Goal: Task Accomplishment & Management: Use online tool/utility

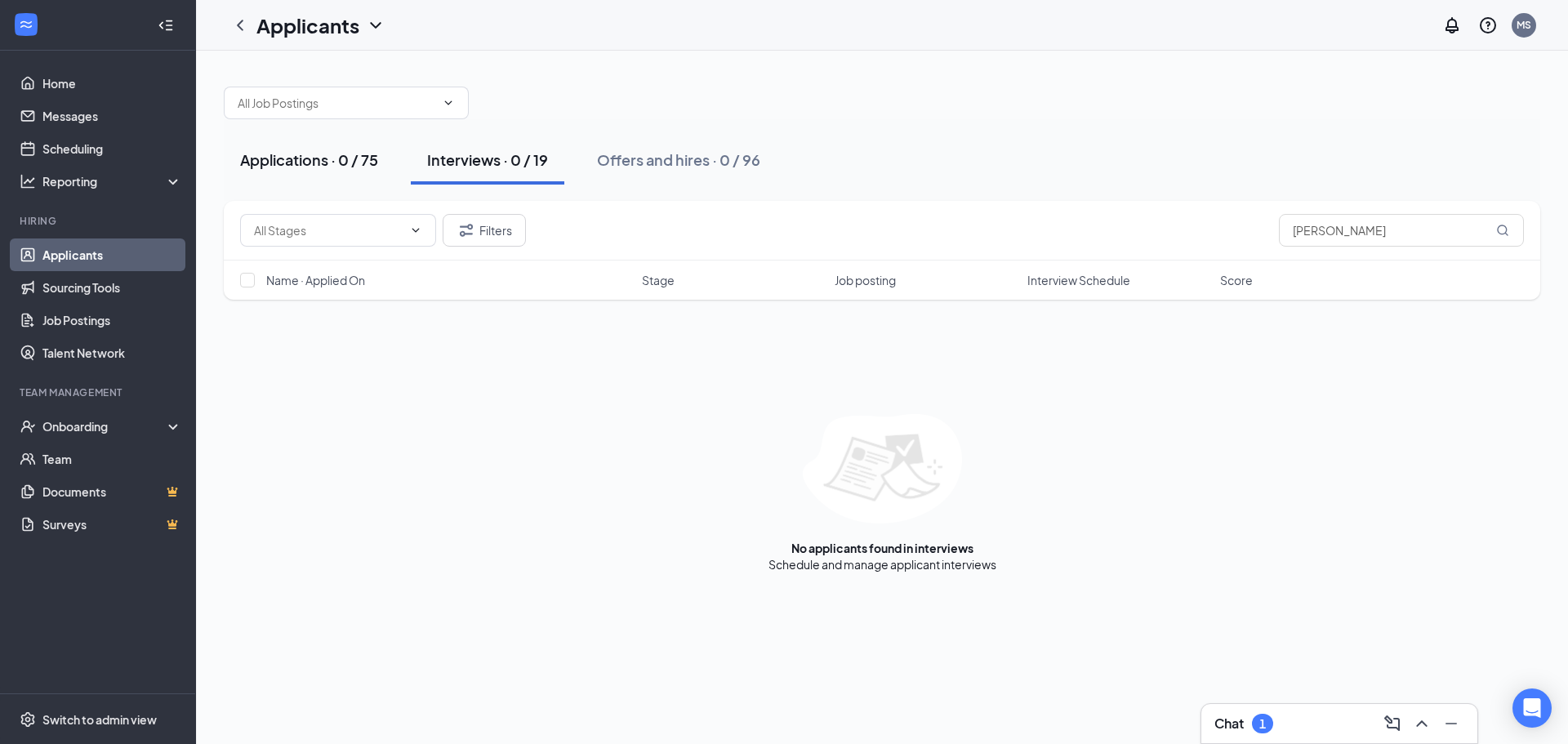
click at [301, 176] on button "Applications · 0 / 75" at bounding box center [309, 159] width 170 height 49
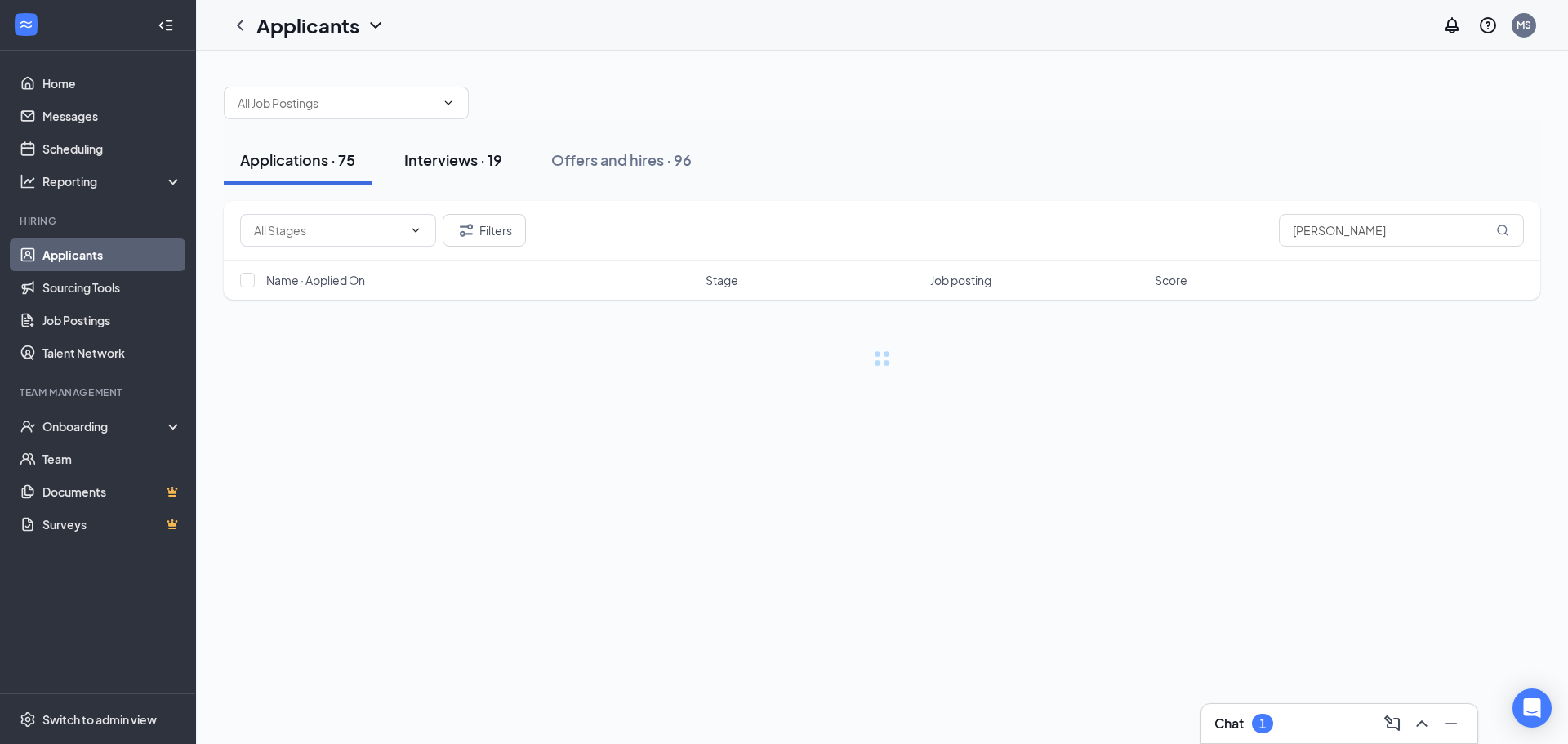
click at [444, 171] on button "Interviews · 19" at bounding box center [454, 159] width 131 height 49
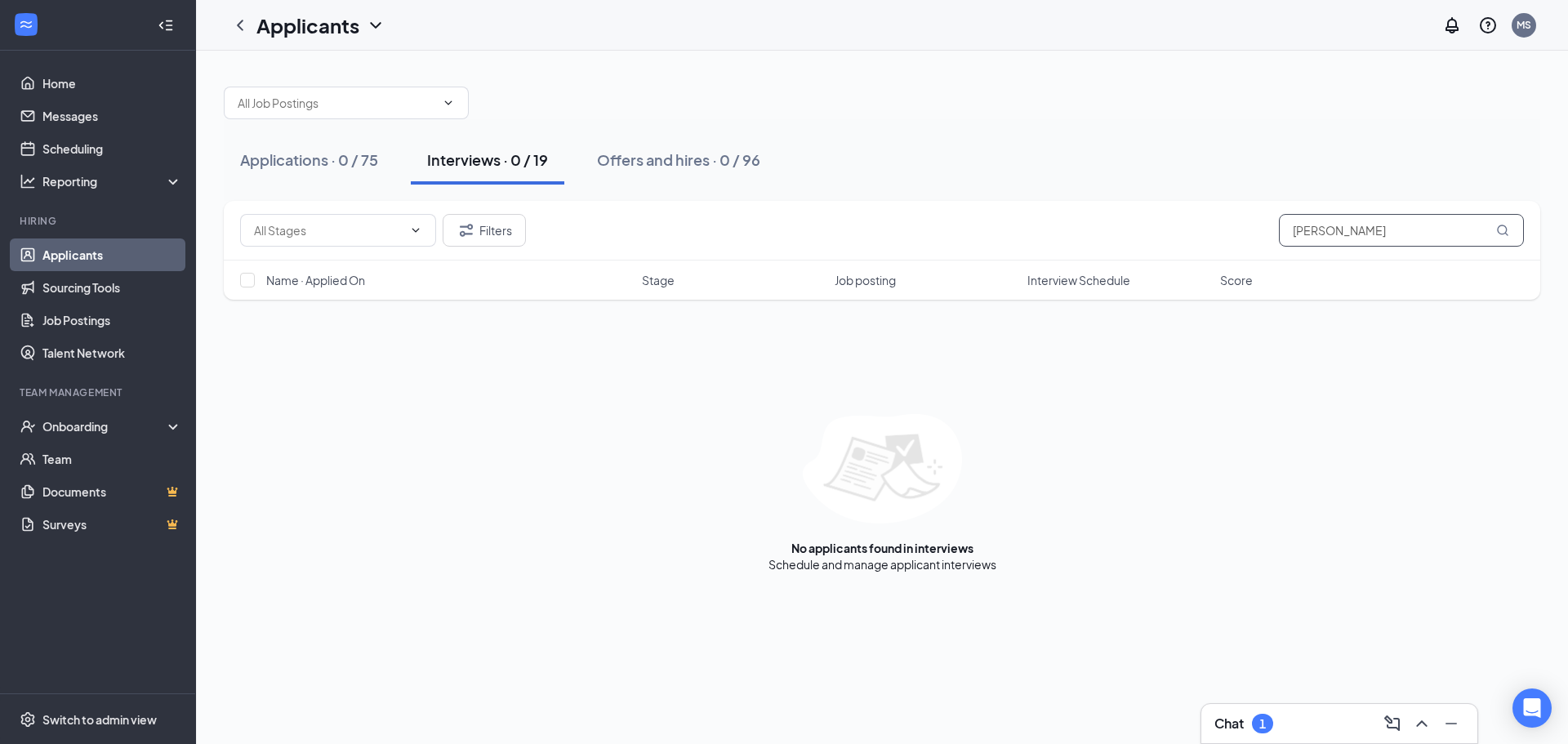
drag, startPoint x: 933, startPoint y: -99, endPoint x: 1383, endPoint y: 221, distance: 552.2
click at [1383, 221] on input "[PERSON_NAME]" at bounding box center [1401, 230] width 245 height 33
drag, startPoint x: 1301, startPoint y: 226, endPoint x: 709, endPoint y: 214, distance: 592.1
click at [747, 202] on div "Filters [PERSON_NAME]" at bounding box center [882, 231] width 1316 height 59
type input "[PERSON_NAME]"
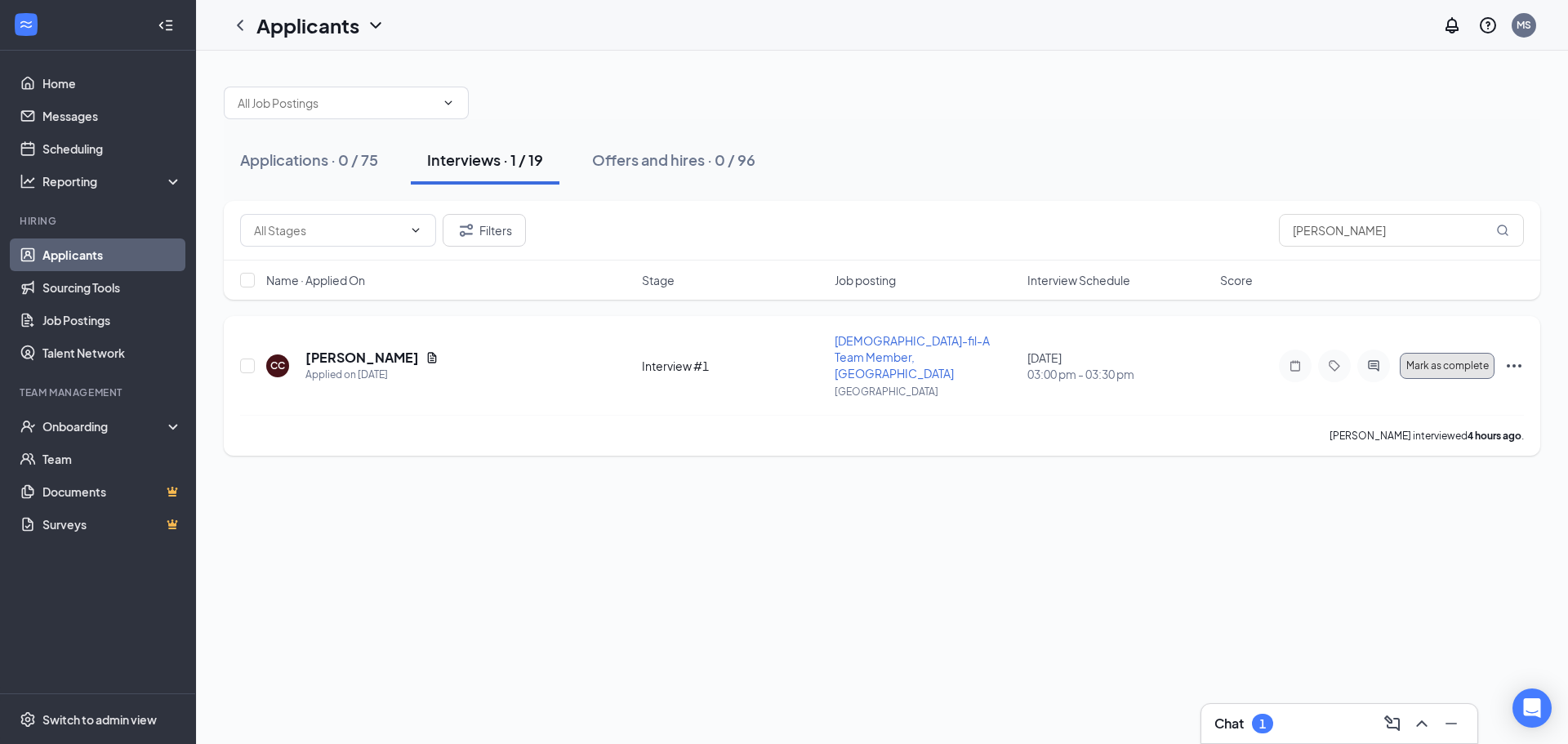
click at [1434, 370] on button "Mark as complete" at bounding box center [1447, 366] width 95 height 26
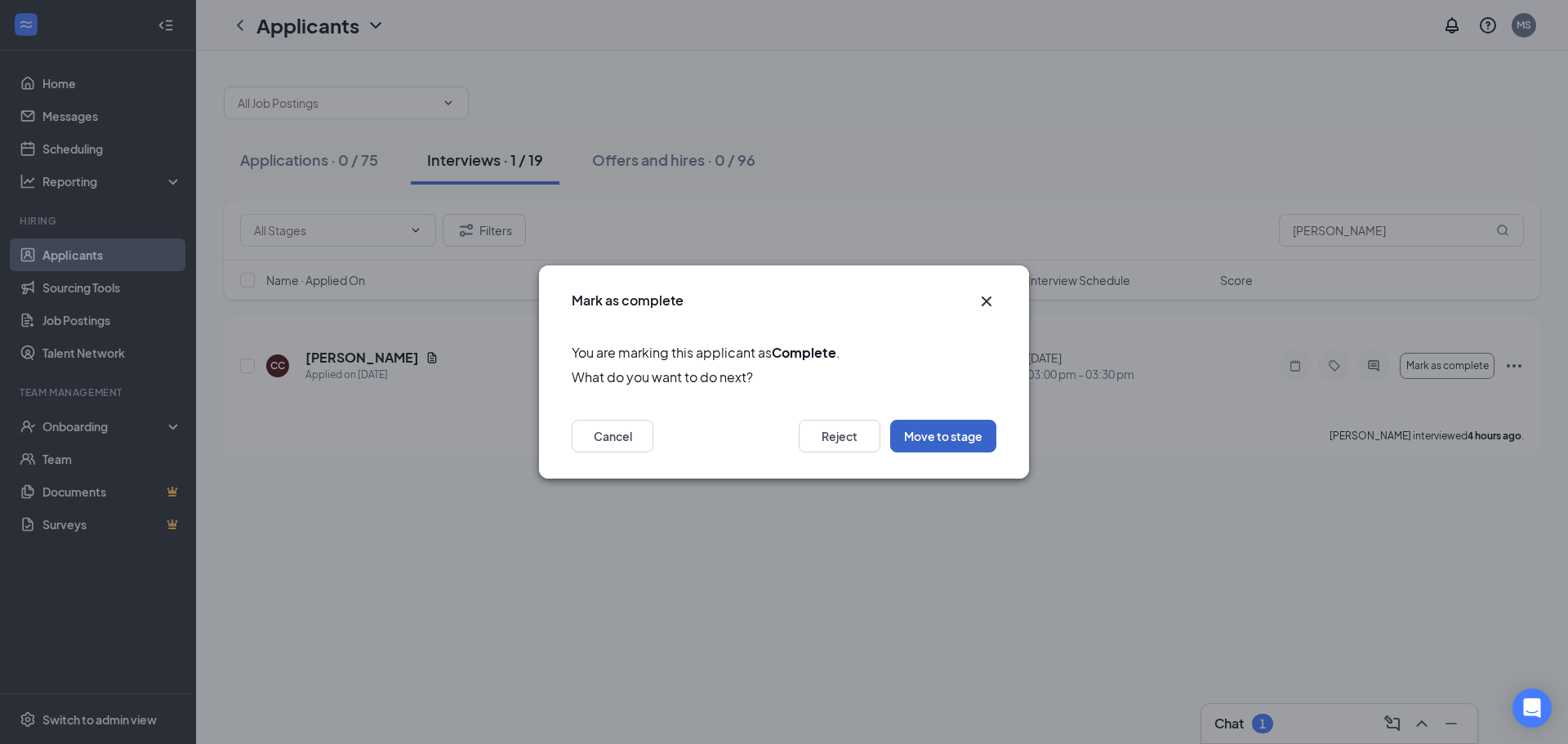
click at [975, 437] on button "Move to stage" at bounding box center [943, 436] width 106 height 33
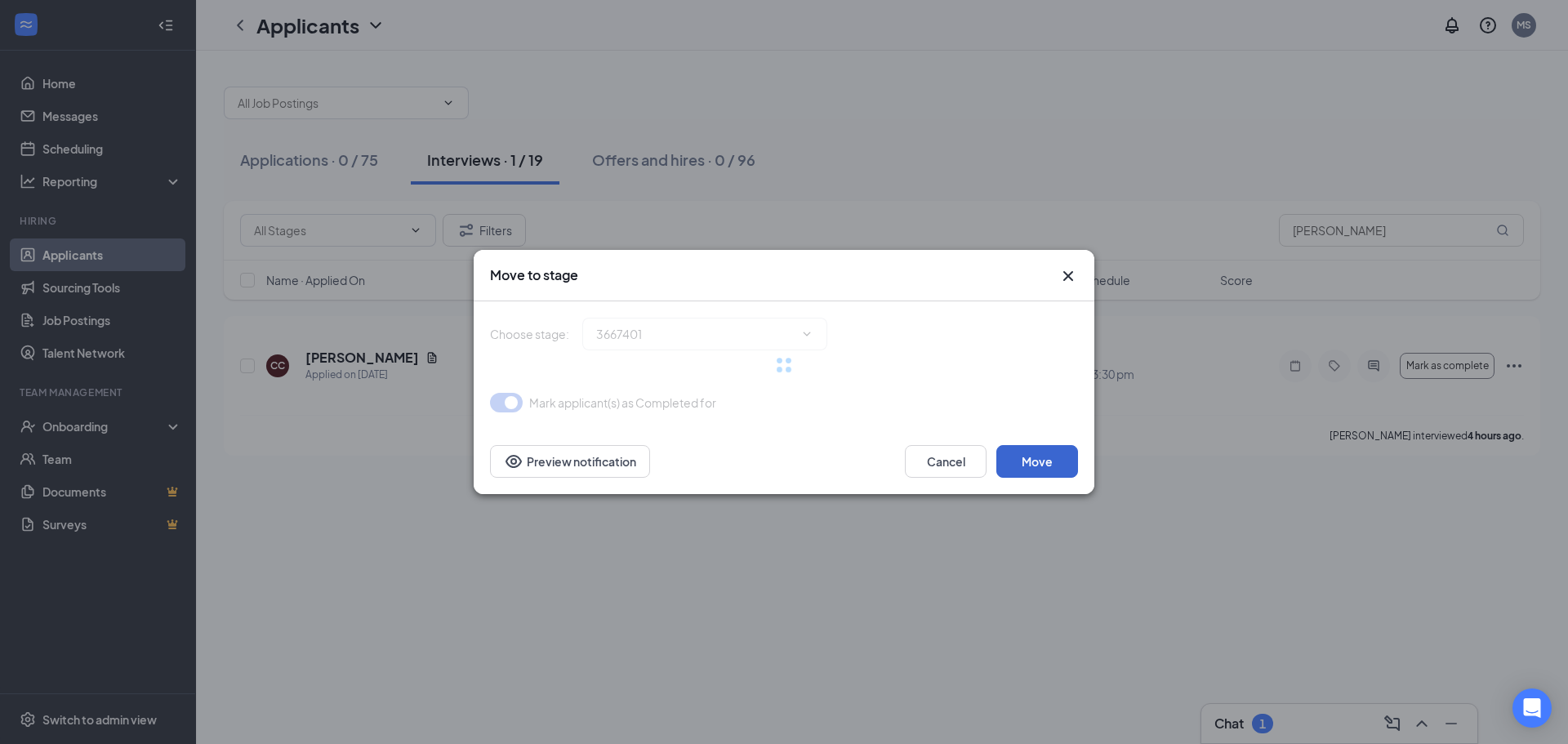
type input "Interview #2 (next stage)"
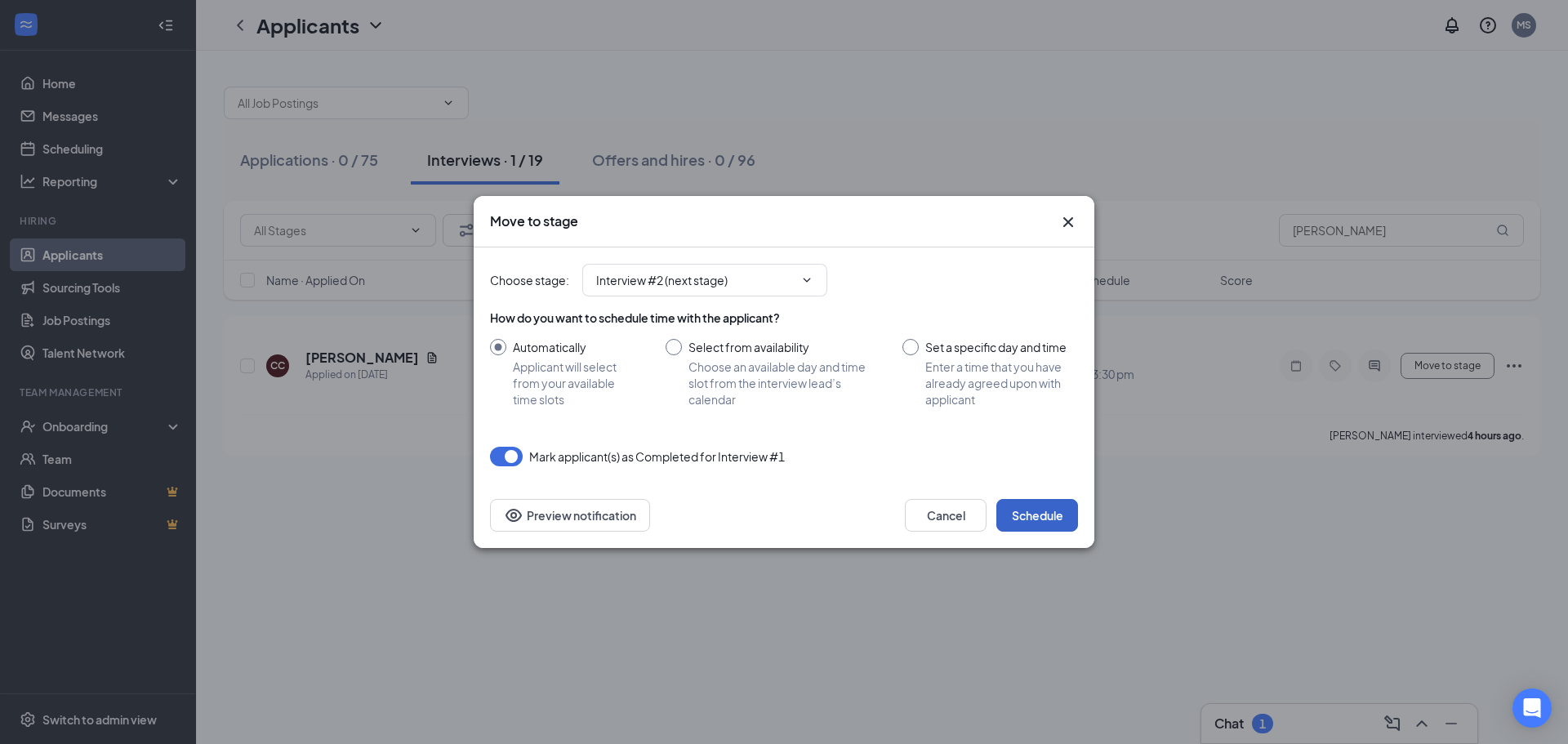
click at [1056, 503] on button "Schedule" at bounding box center [1037, 515] width 81 height 33
